Goal: Transaction & Acquisition: Purchase product/service

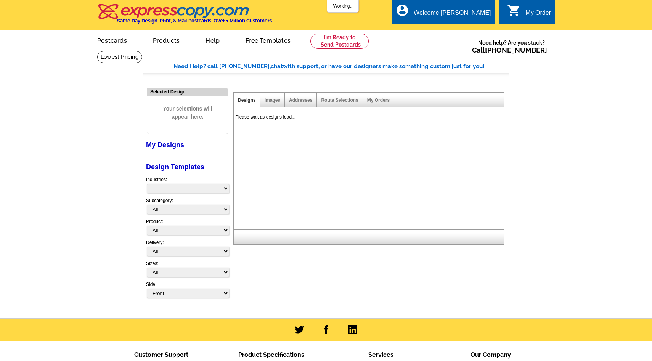
select select "785"
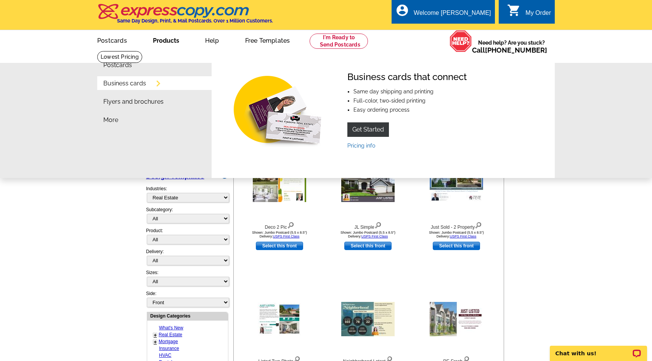
click at [136, 87] on li "Business cards" at bounding box center [157, 85] width 108 height 18
click at [164, 40] on link "Products" at bounding box center [166, 40] width 51 height 18
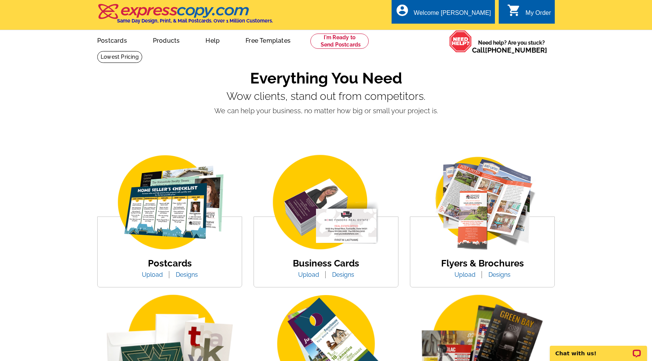
click at [311, 273] on link "Upload" at bounding box center [308, 274] width 32 height 7
